Goal: Task Accomplishment & Management: Use online tool/utility

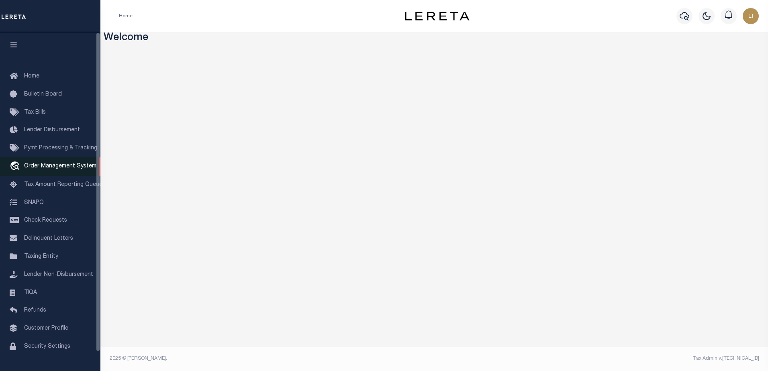
click at [71, 172] on link "travel_explore Order Management System" at bounding box center [50, 167] width 100 height 18
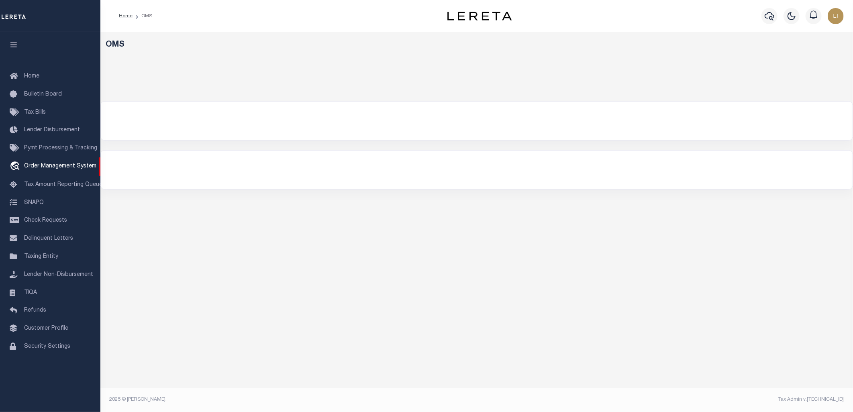
select select "200"
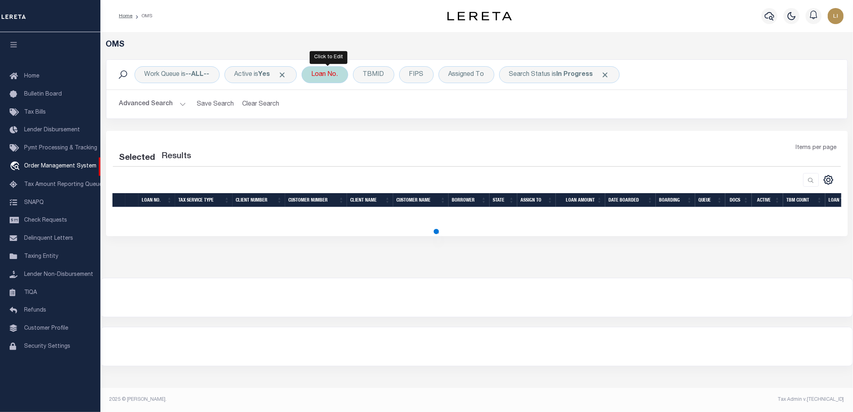
click at [318, 79] on div "Loan No." at bounding box center [325, 74] width 47 height 17
select select "200"
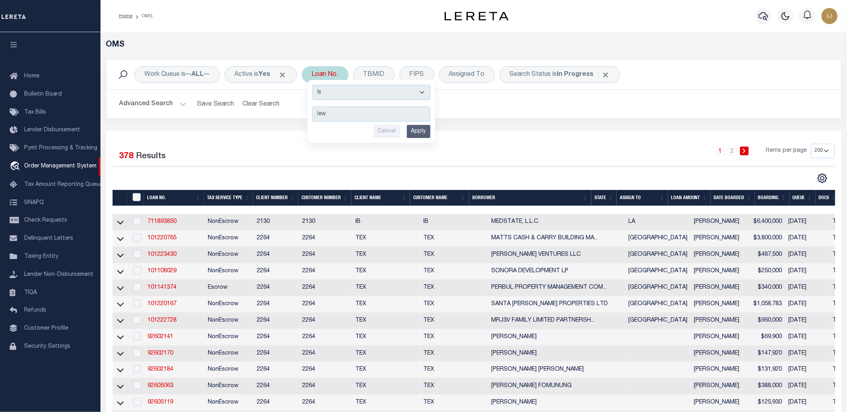
type input "lew"
click at [342, 104] on div "Is Contains lew Cancel Apply" at bounding box center [371, 111] width 128 height 63
click at [340, 92] on select "Is Contains" at bounding box center [371, 92] width 118 height 15
select select "c"
click at [315, 85] on select "Is Contains" at bounding box center [371, 92] width 118 height 15
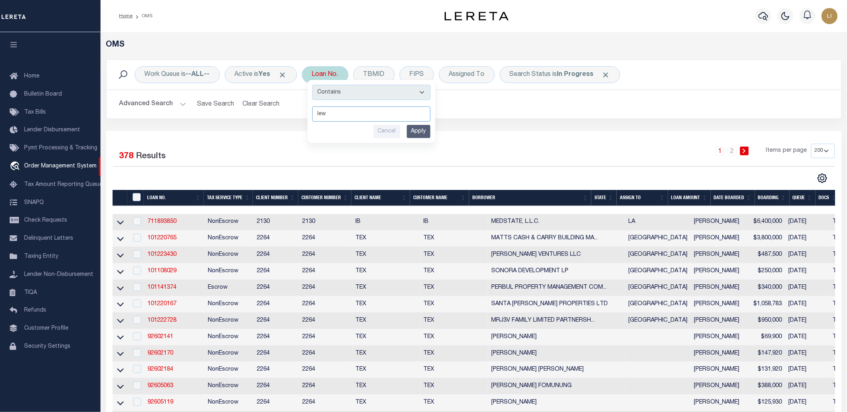
click at [342, 115] on input "lew" at bounding box center [371, 113] width 118 height 15
click at [323, 113] on input "lew" at bounding box center [371, 113] width 118 height 15
type input "[PERSON_NAME]"
click at [422, 128] on input "Apply" at bounding box center [419, 131] width 24 height 13
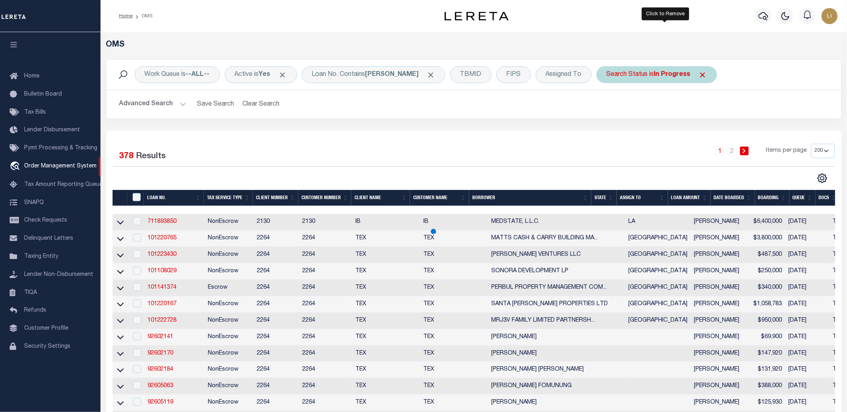
click at [698, 72] on span "Click to Remove" at bounding box center [702, 75] width 8 height 8
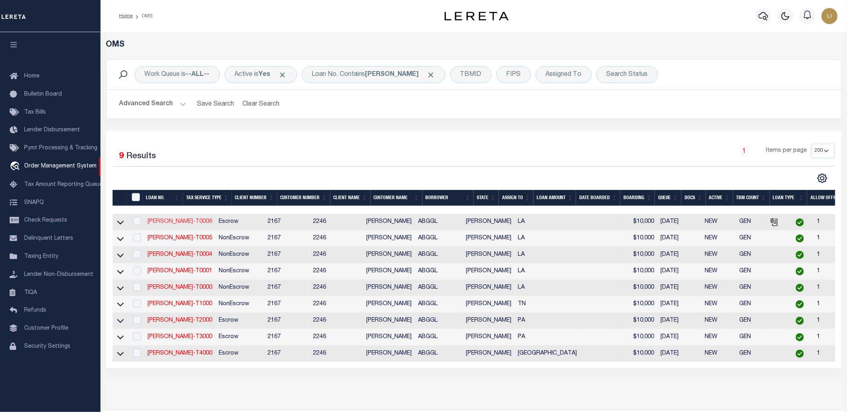
click at [162, 224] on link "[PERSON_NAME]-T0006" at bounding box center [179, 222] width 65 height 6
type input "[PERSON_NAME]-T0006"
type input "[PERSON_NAME]"
select select
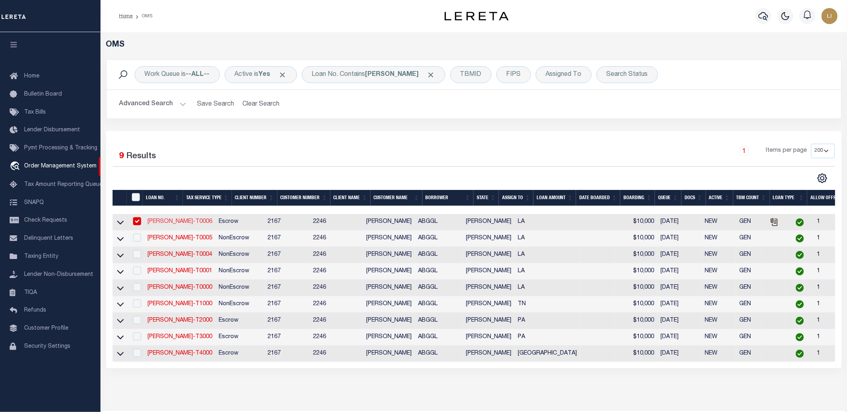
type input "[STREET_ADDRESS]"
type input "INDEPENDENCE LA 70443-2708"
type input "[DATE]"
select select "10"
select select "Escrow"
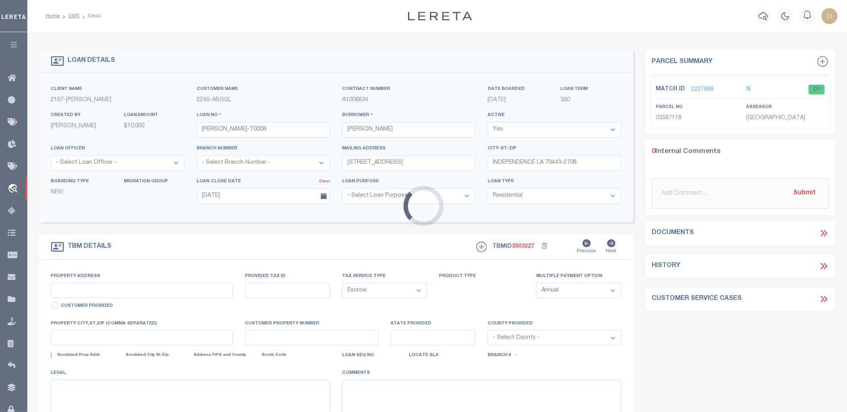
type input "[STREET_ADDRESS]"
select select
type input "INDEPENDENCE LA 70443-2708"
type input "LA"
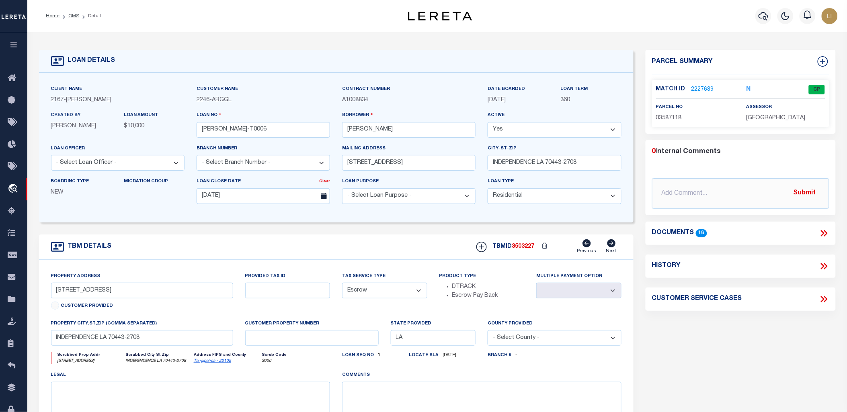
click at [817, 233] on div "Documents 18" at bounding box center [740, 233] width 177 height 10
click at [826, 236] on icon at bounding box center [824, 233] width 10 height 10
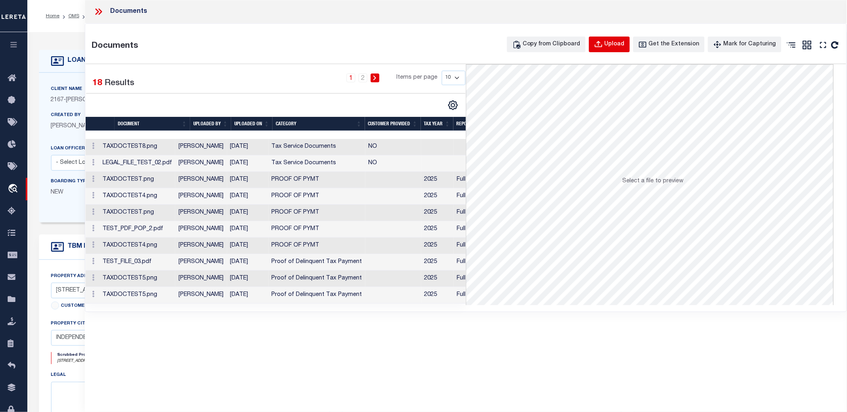
click at [624, 49] on div "Upload" at bounding box center [614, 44] width 20 height 9
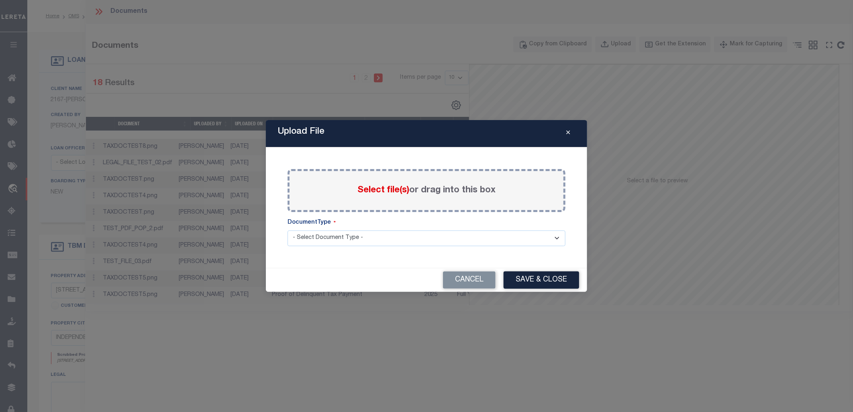
click at [403, 190] on span "Select file(s)" at bounding box center [384, 190] width 52 height 9
click at [0, 0] on input "Select file(s) or drag into this box" at bounding box center [0, 0] width 0 height 0
click at [380, 192] on span "Select file(s)" at bounding box center [384, 190] width 52 height 9
click at [0, 0] on input "Select file(s) or drag into this box" at bounding box center [0, 0] width 0 height 0
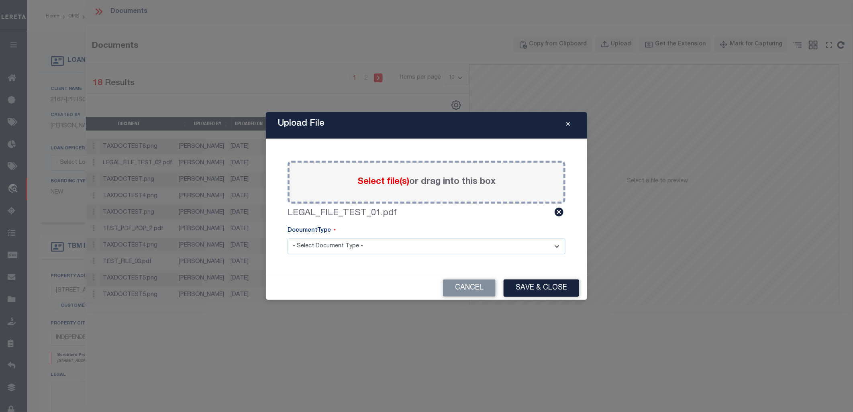
click at [391, 244] on select "- Select Document Type - Tax Service Documents Proof of Delinquent Tax Payment" at bounding box center [427, 247] width 278 height 16
click at [288, 239] on select "- Select Document Type - Tax Service Documents Proof of Delinquent Tax Payment" at bounding box center [427, 247] width 278 height 16
click at [344, 248] on select "- Select Document Type - Tax Service Documents Proof of Delinquent Tax Payment" at bounding box center [427, 247] width 278 height 16
click at [288, 239] on select "- Select Document Type - Tax Service Documents Proof of Delinquent Tax Payment" at bounding box center [427, 247] width 278 height 16
click at [542, 284] on button "Save & Close" at bounding box center [542, 288] width 76 height 17
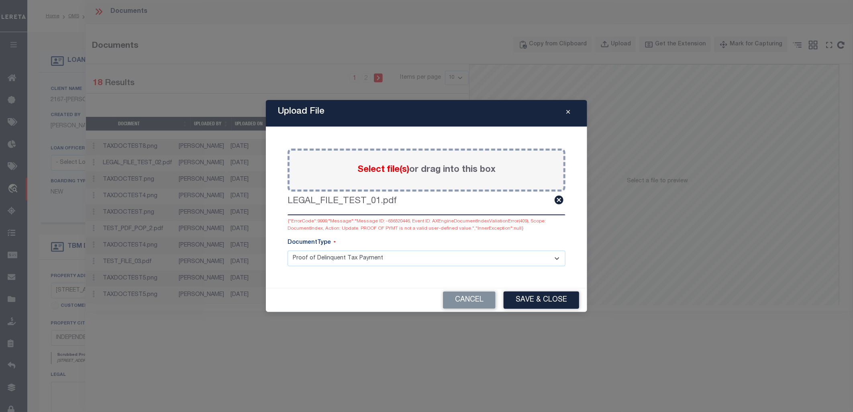
click at [351, 259] on select "- Select Document Type - Tax Service Documents Proof of Delinquent Tax Payment" at bounding box center [427, 259] width 278 height 16
click at [288, 251] on select "- Select Document Type - Tax Service Documents Proof of Delinquent Tax Payment" at bounding box center [427, 259] width 278 height 16
click at [539, 302] on button "Save & Close" at bounding box center [542, 300] width 76 height 17
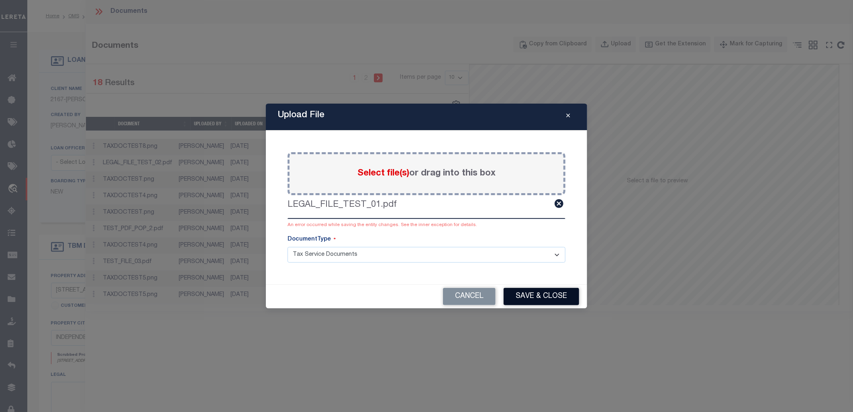
click at [532, 292] on button "Save & Close" at bounding box center [542, 296] width 76 height 17
click at [500, 261] on select "- Select Document Type - Tax Service Documents Proof of Delinquent Tax Payment" at bounding box center [427, 255] width 278 height 16
select select "POP"
click at [288, 247] on select "- Select Document Type - Tax Service Documents Proof of Delinquent Tax Payment" at bounding box center [427, 255] width 278 height 16
click at [374, 259] on select "- Select Document Type - Tax Service Documents Proof of Delinquent Tax Payment" at bounding box center [427, 255] width 278 height 16
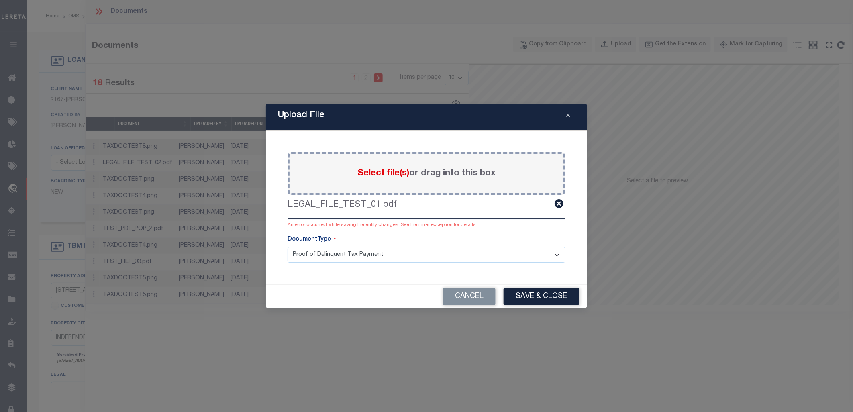
click at [374, 259] on select "- Select Document Type - Tax Service Documents Proof of Delinquent Tax Payment" at bounding box center [427, 255] width 278 height 16
click at [467, 291] on button "Cancel" at bounding box center [469, 296] width 53 height 17
